Goal: Use online tool/utility: Use online tool/utility

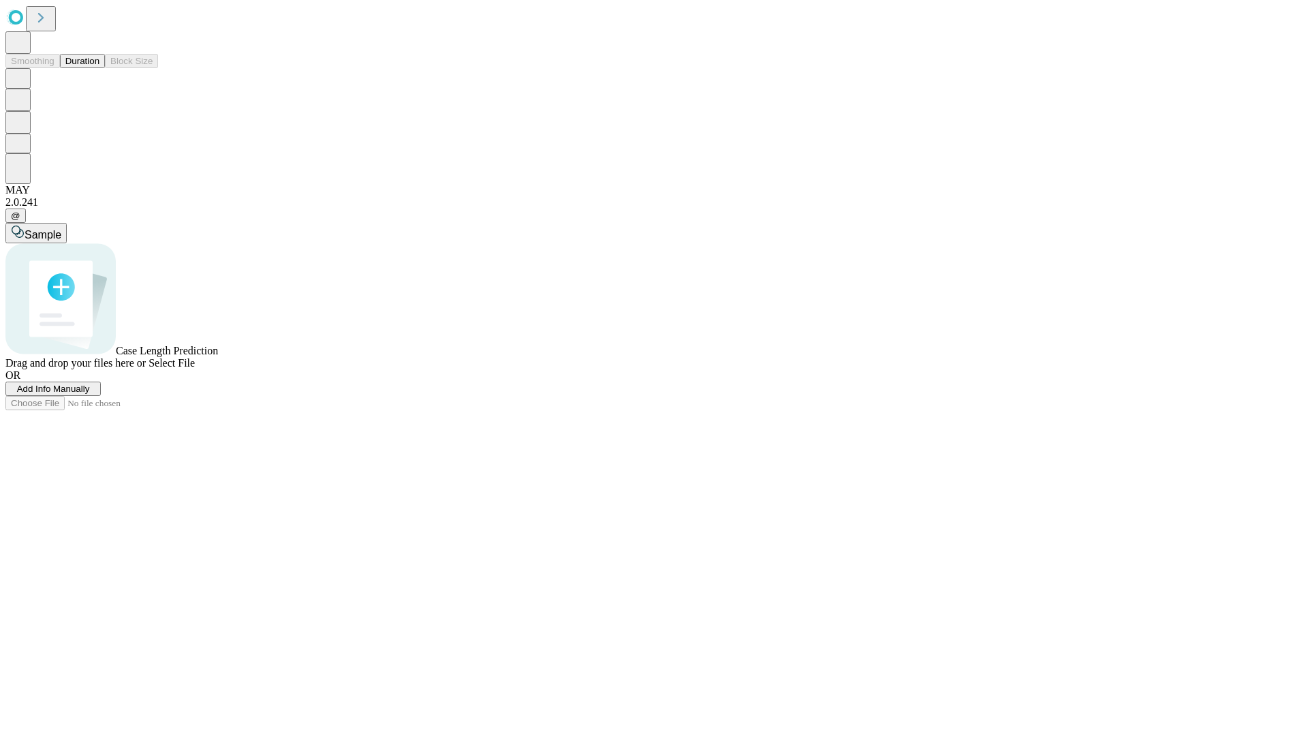
click at [195, 369] on span "Select File" at bounding box center [172, 363] width 46 height 12
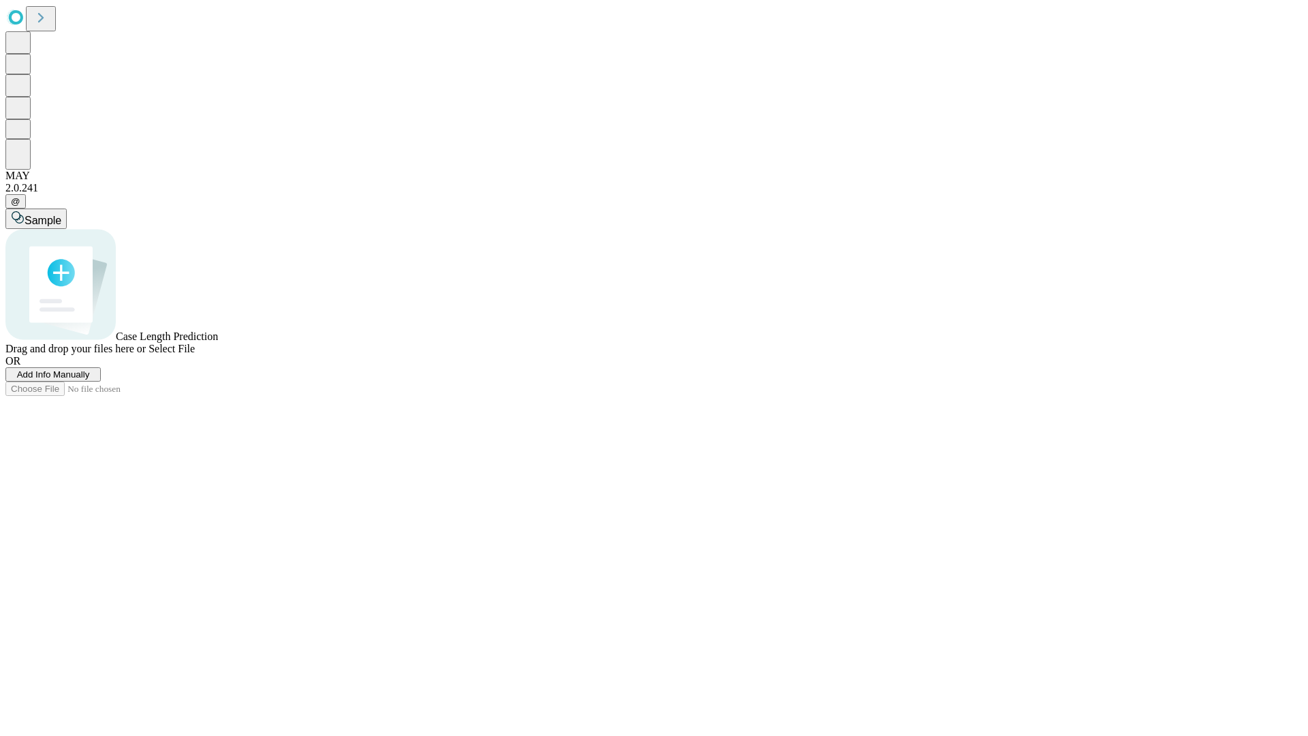
click at [195, 354] on span "Select File" at bounding box center [172, 349] width 46 height 12
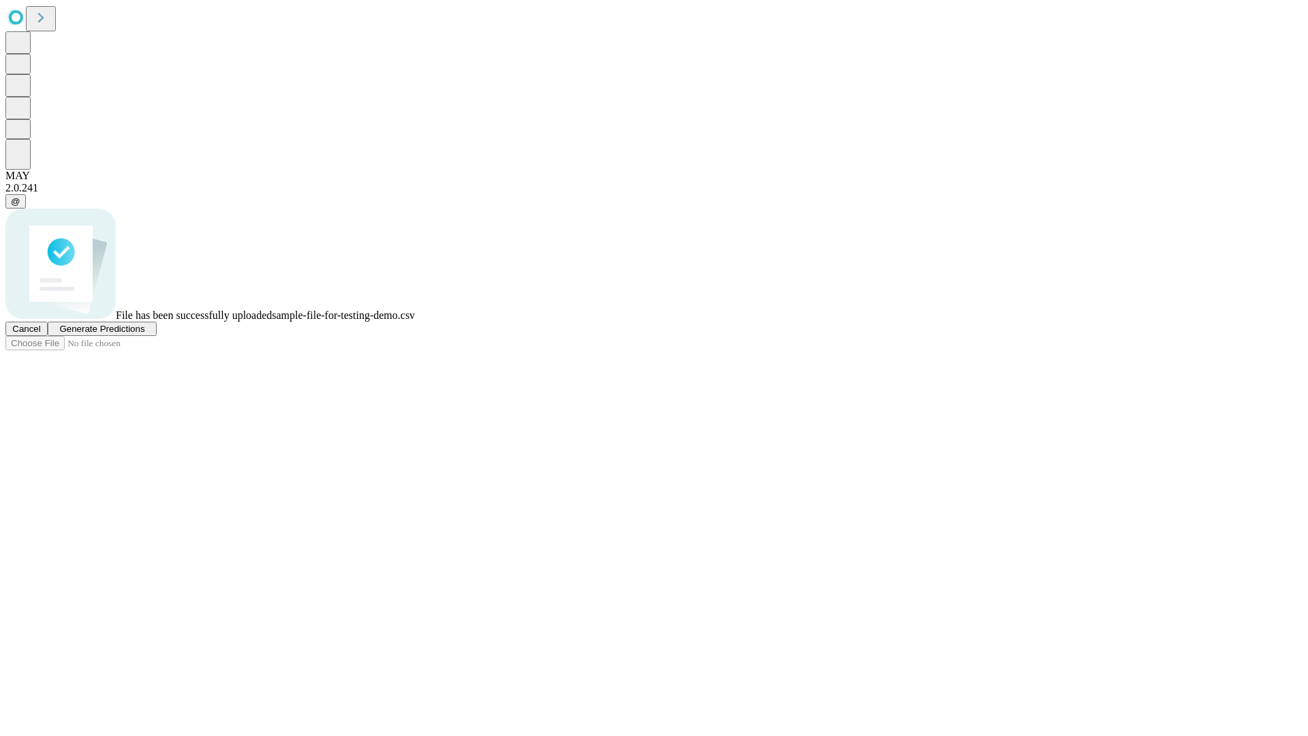
click at [144, 334] on span "Generate Predictions" at bounding box center [101, 329] width 85 height 10
